Goal: Task Accomplishment & Management: Manage account settings

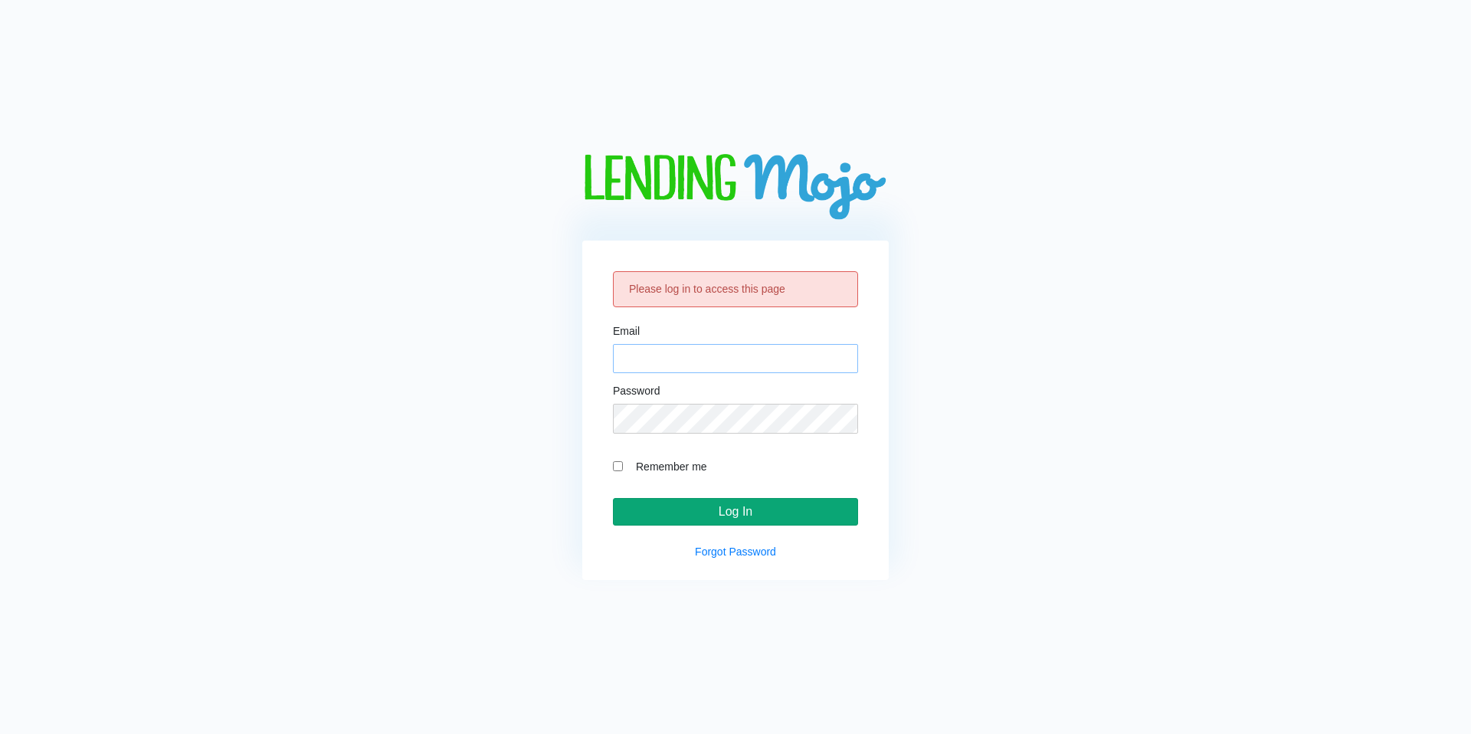
type input "[EMAIL_ADDRESS][DOMAIN_NAME]"
click at [754, 502] on input "Log In" at bounding box center [735, 512] width 245 height 28
